Goal: Task Accomplishment & Management: Manage account settings

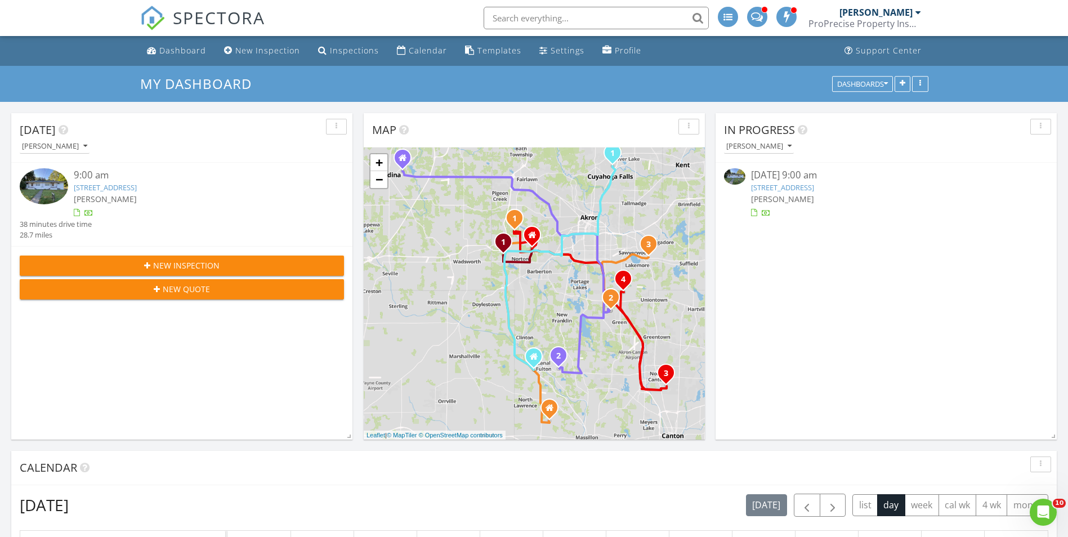
scroll to position [1042, 1085]
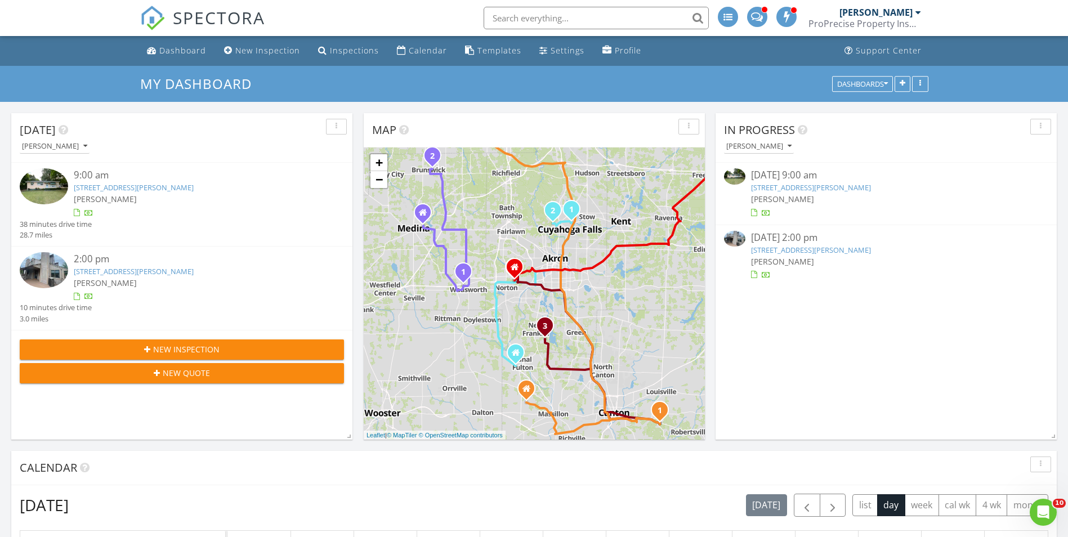
click at [131, 183] on link "2821 Bailey Rd, Cuyahoga Falls, OH 44221" at bounding box center [134, 187] width 120 height 10
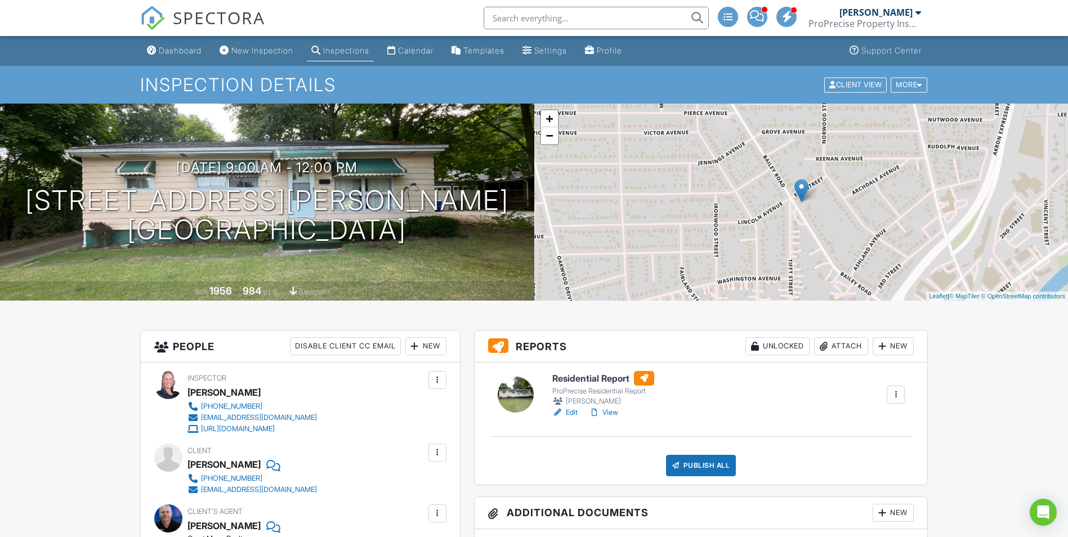
click at [563, 409] on link "Edit" at bounding box center [564, 412] width 25 height 11
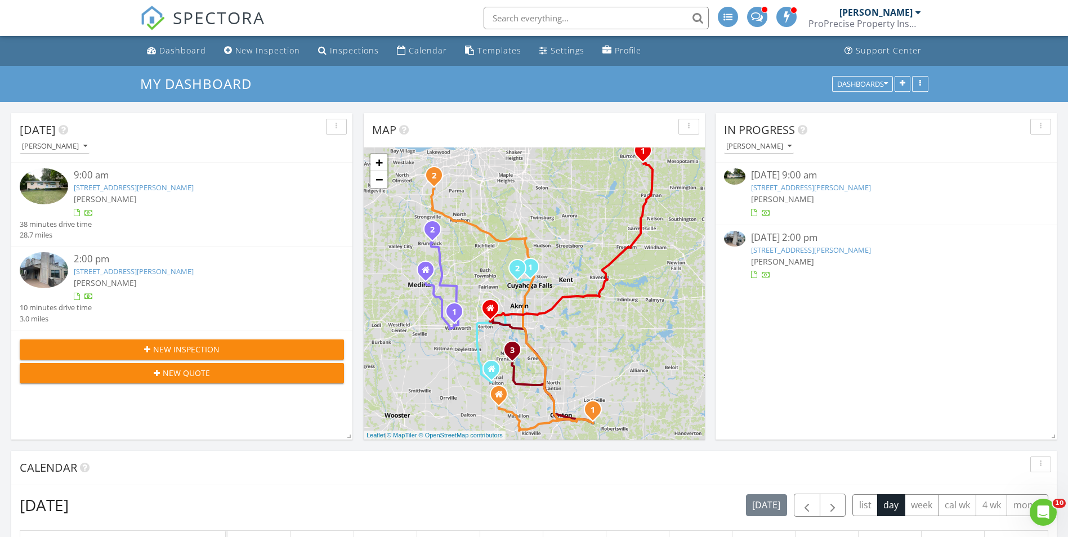
click at [181, 270] on link "628 Meredith Ln, Cuyahoga Falls, OH 44223" at bounding box center [134, 271] width 120 height 10
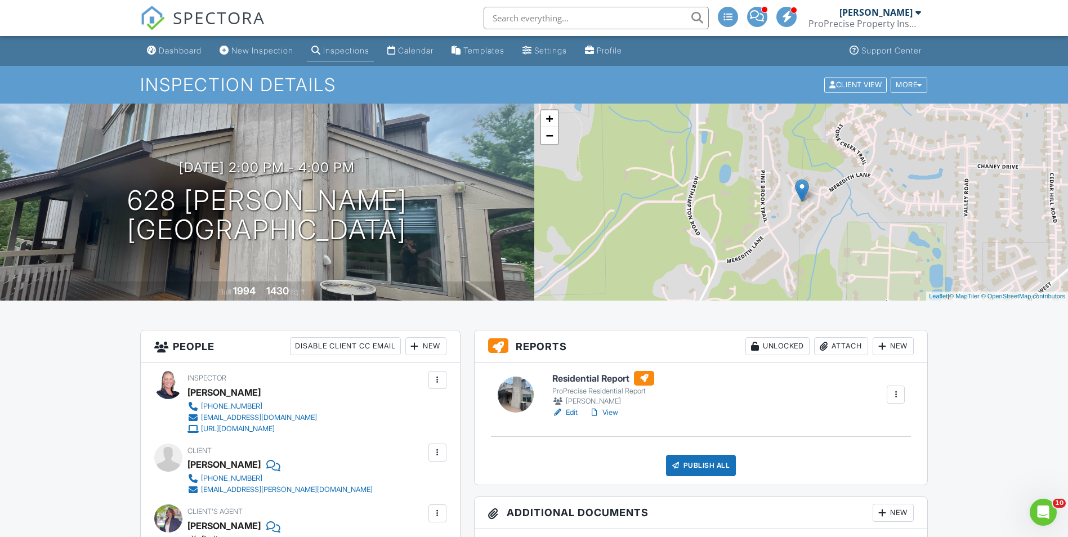
click at [609, 414] on link "View" at bounding box center [603, 412] width 29 height 11
click at [166, 48] on div "Dashboard" at bounding box center [180, 51] width 43 height 10
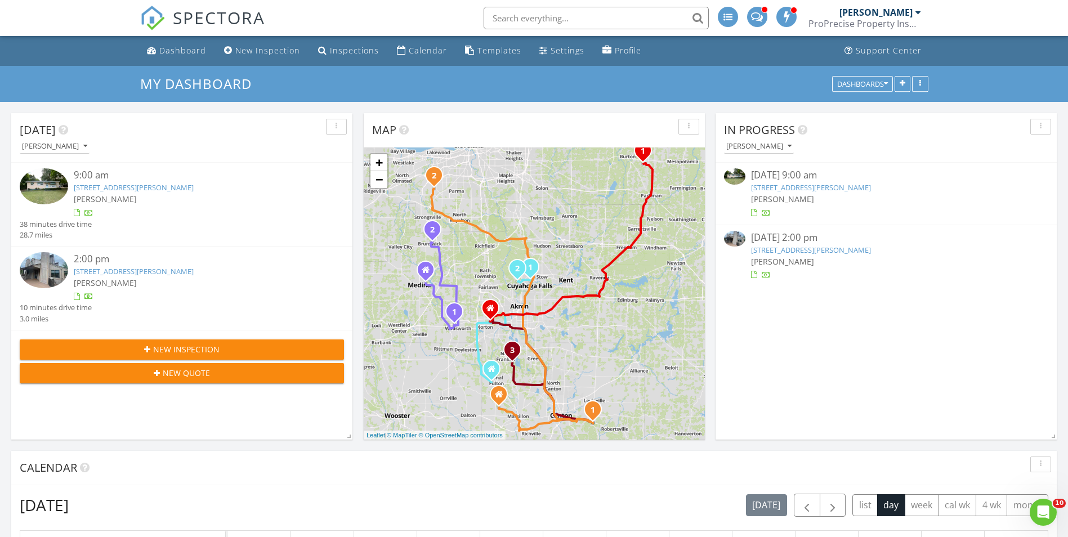
click at [147, 184] on link "[STREET_ADDRESS][PERSON_NAME]" at bounding box center [134, 187] width 120 height 10
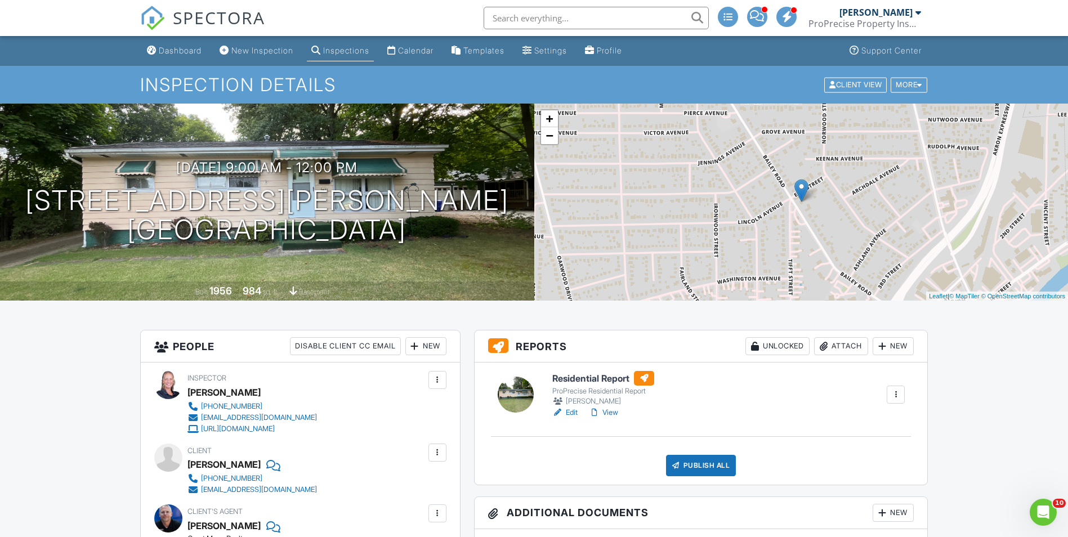
click at [610, 412] on link "View" at bounding box center [603, 412] width 29 height 11
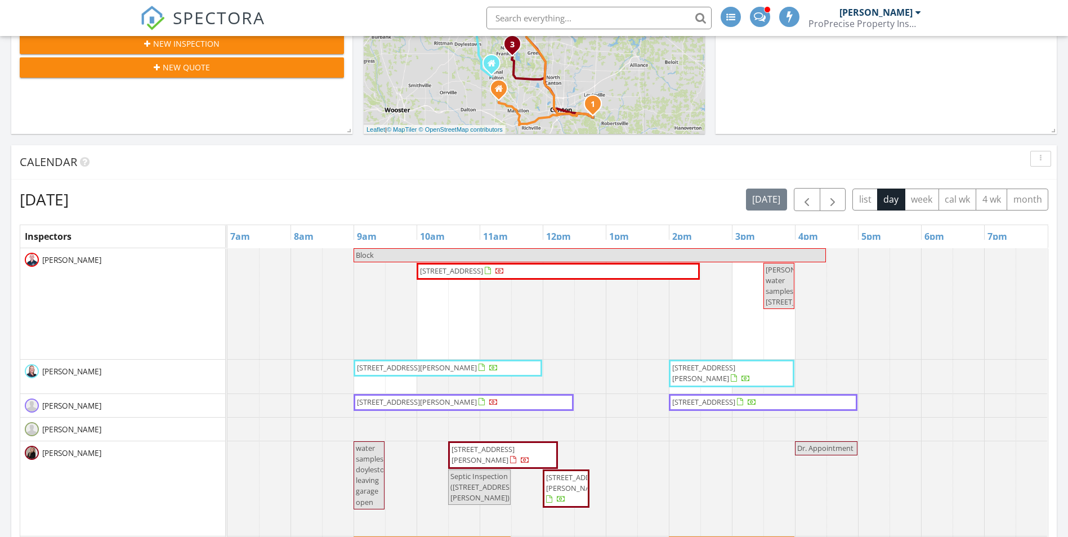
scroll to position [338, 0]
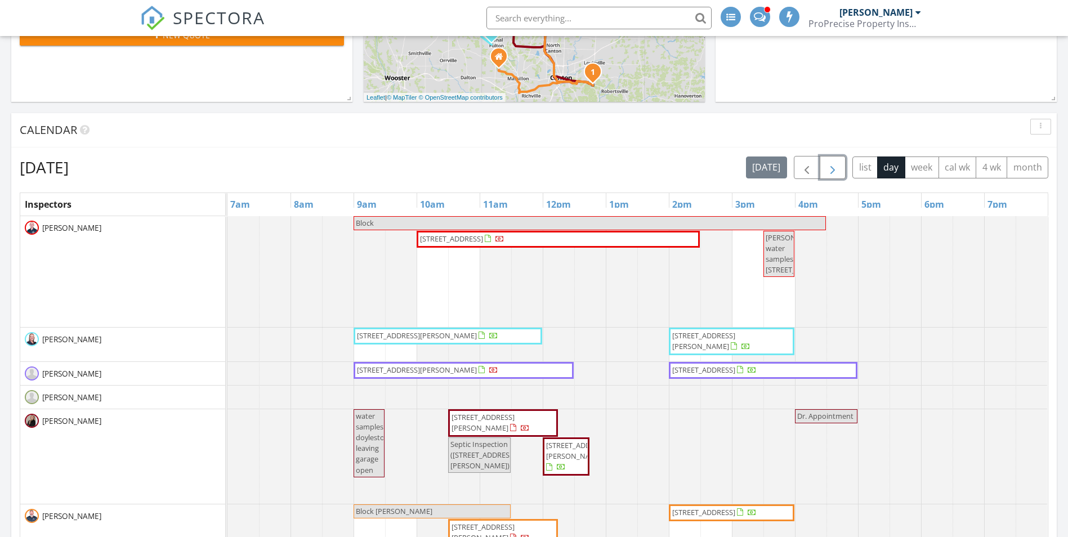
click at [832, 165] on span "button" at bounding box center [833, 168] width 14 height 14
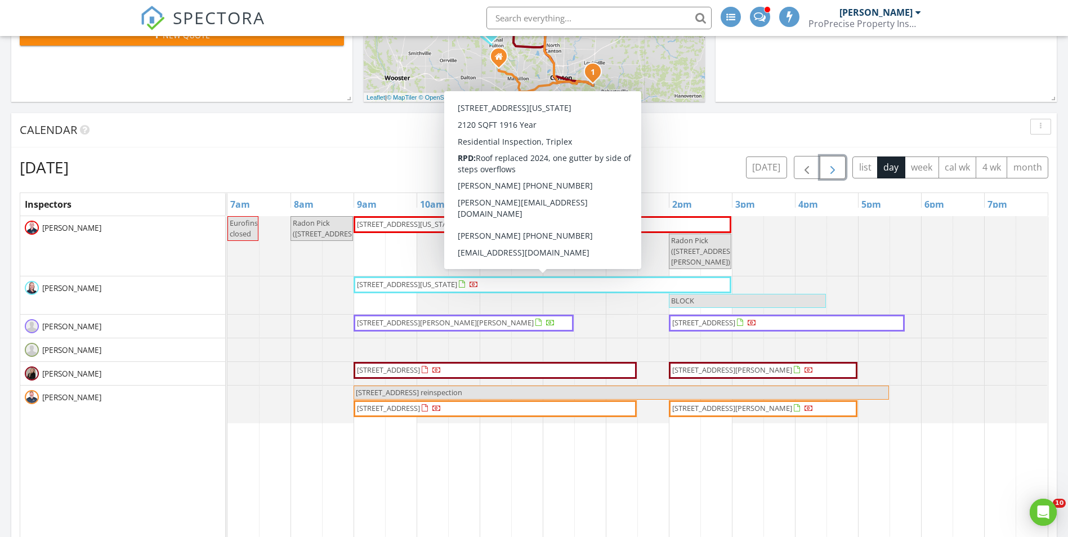
scroll to position [0, 0]
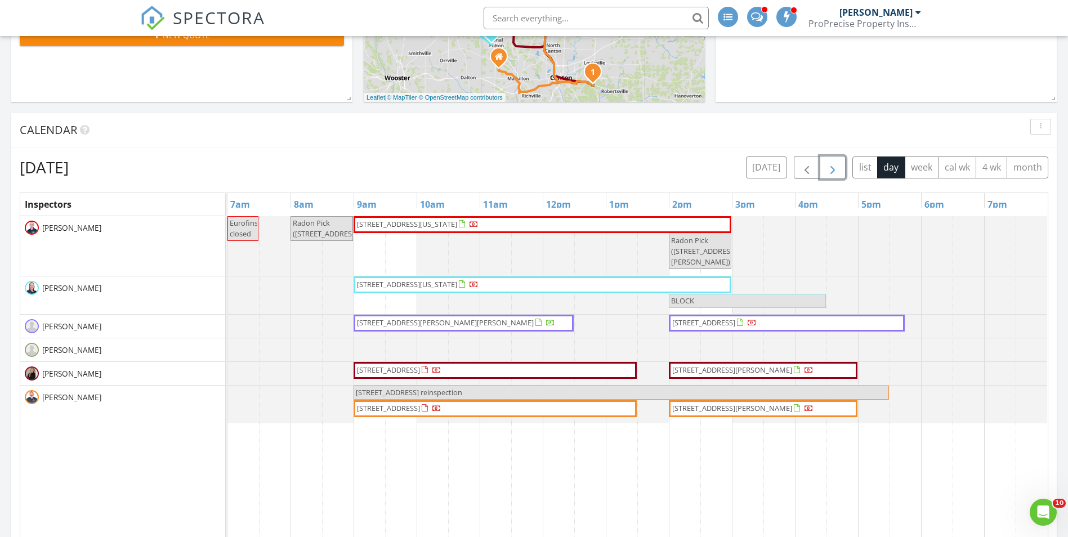
click at [821, 168] on button "button" at bounding box center [833, 167] width 26 height 23
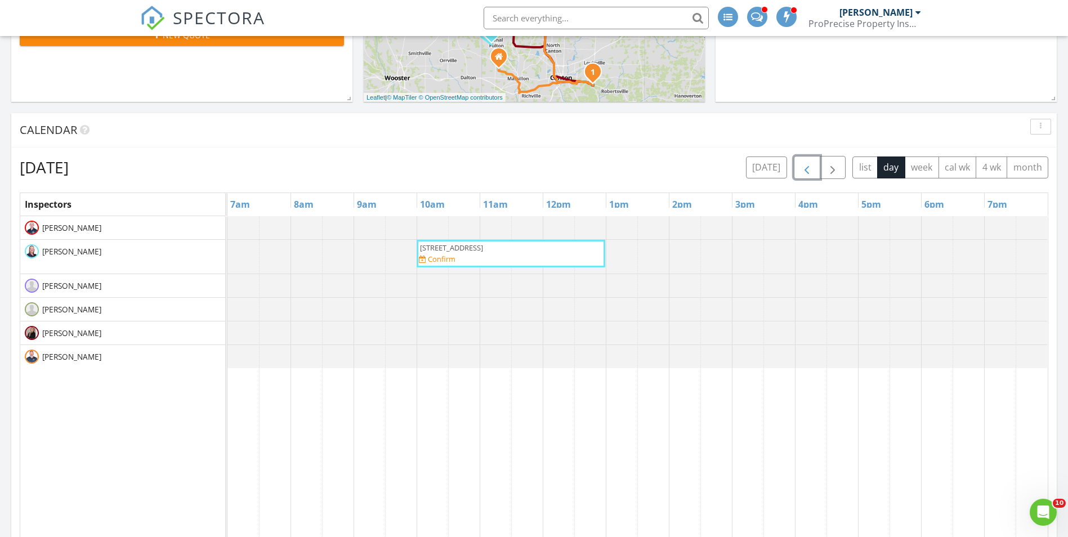
click at [804, 168] on span "button" at bounding box center [807, 168] width 14 height 14
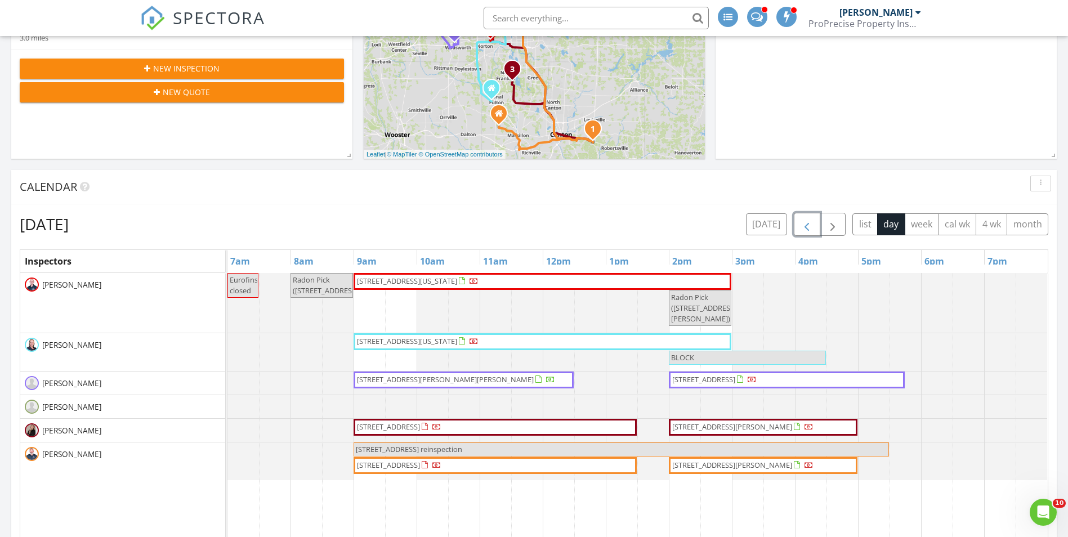
scroll to position [281, 0]
click at [812, 222] on span "button" at bounding box center [807, 224] width 14 height 14
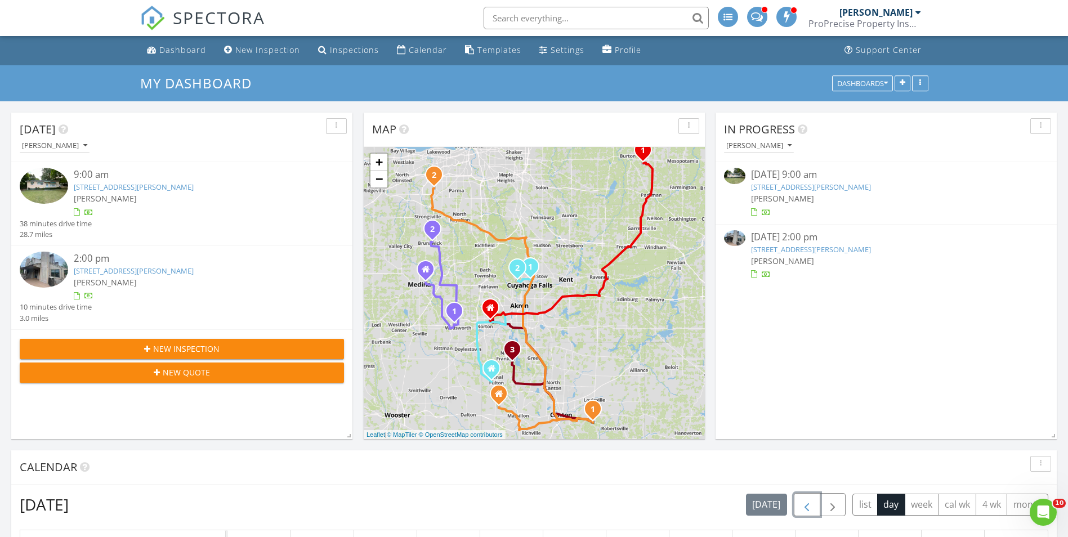
scroll to position [0, 0]
click at [195, 51] on div "Dashboard" at bounding box center [182, 50] width 47 height 11
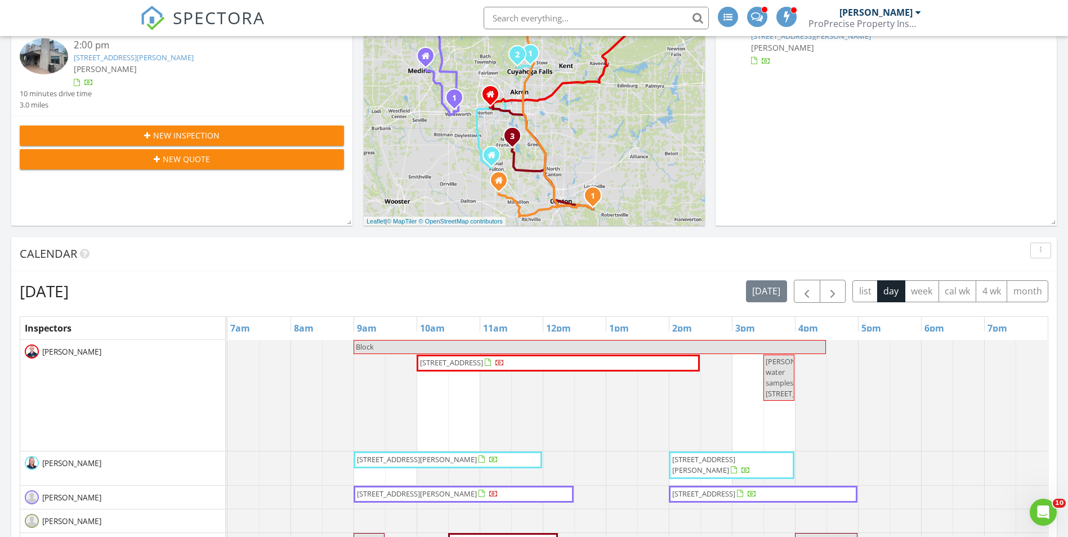
scroll to position [225, 0]
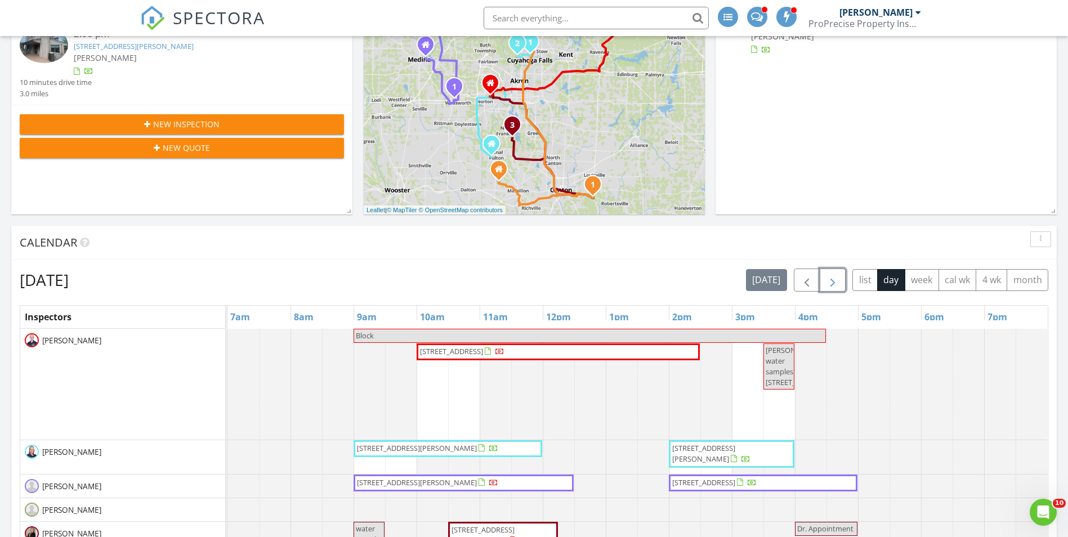
click at [828, 283] on span "button" at bounding box center [833, 281] width 14 height 14
